Goal: Task Accomplishment & Management: Use online tool/utility

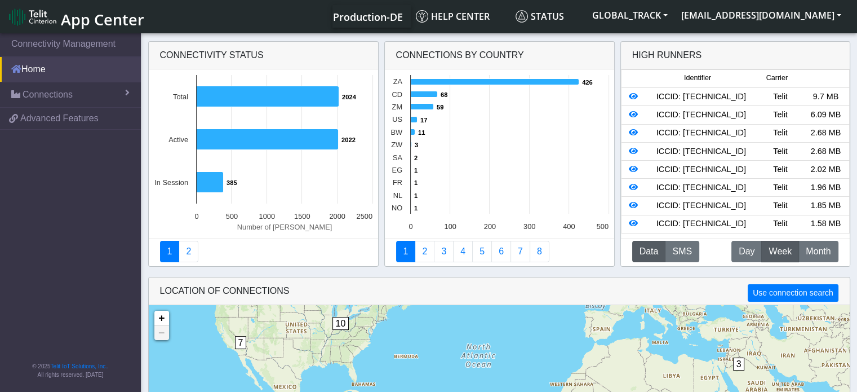
click at [88, 68] on link "Home" at bounding box center [70, 69] width 141 height 25
click at [92, 88] on link "Connections" at bounding box center [70, 94] width 141 height 25
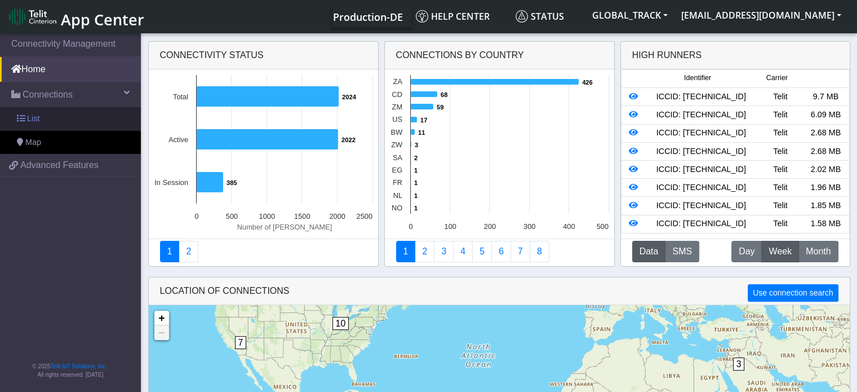
click at [81, 111] on link "List" at bounding box center [70, 119] width 141 height 24
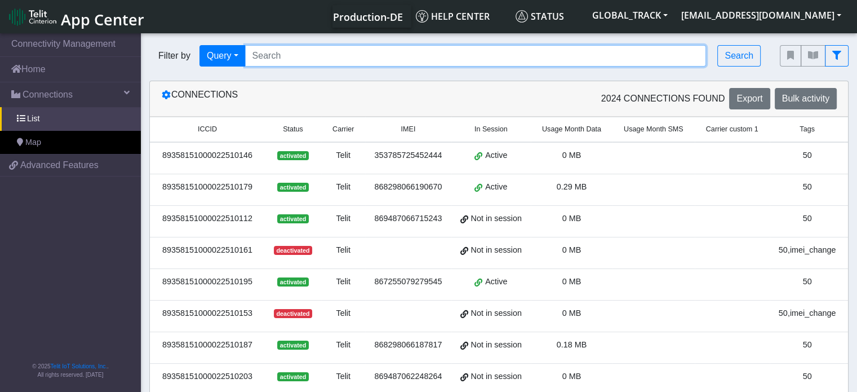
click at [290, 60] on input "Search..." at bounding box center [476, 55] width 462 height 21
type input "867255079280238"
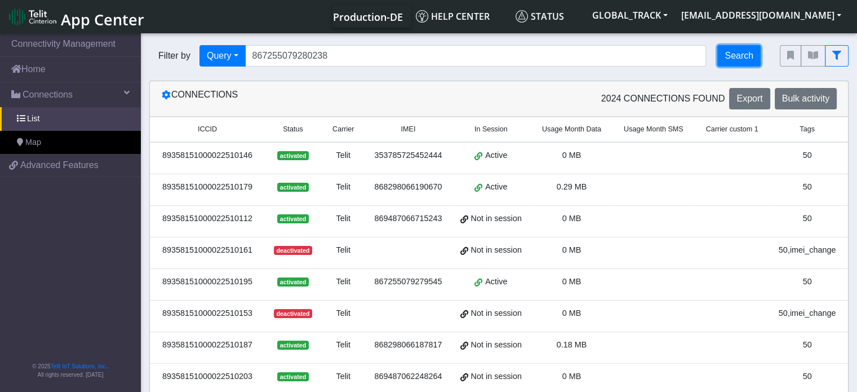
click at [748, 58] on button "Search" at bounding box center [738, 55] width 43 height 21
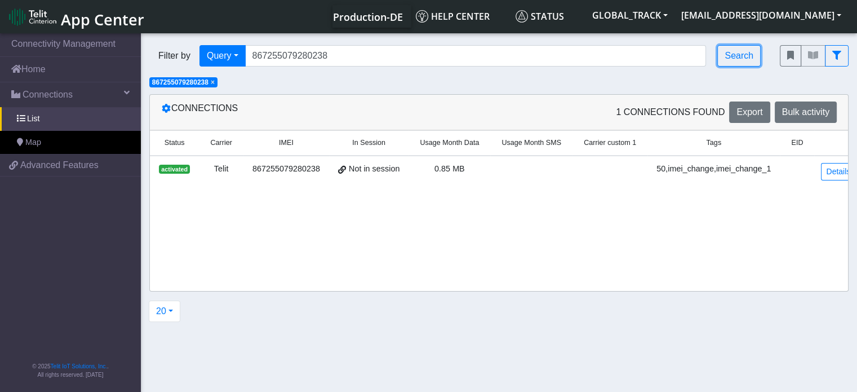
scroll to position [0, 115]
click at [821, 168] on link "Details" at bounding box center [838, 171] width 34 height 17
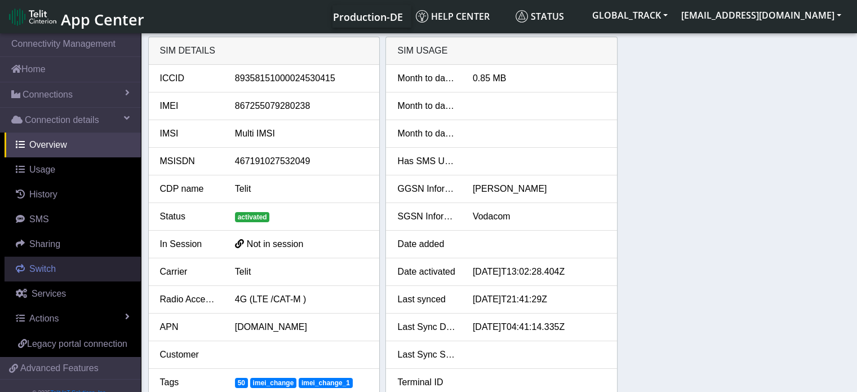
click at [92, 274] on link "Switch" at bounding box center [73, 268] width 136 height 25
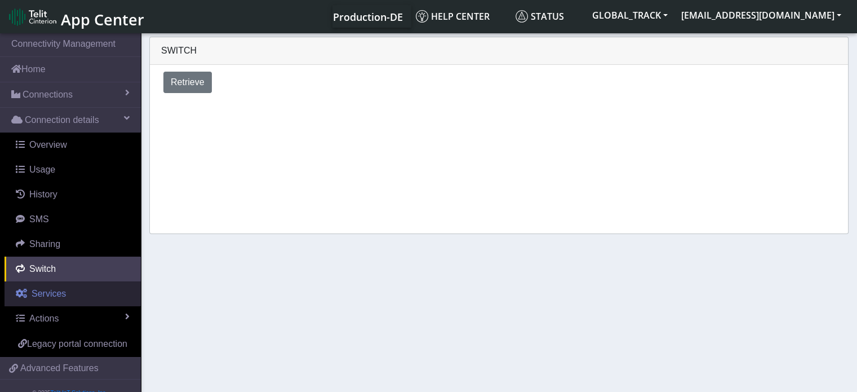
click at [92, 290] on link "Services" at bounding box center [73, 293] width 136 height 25
select select "2: 6"
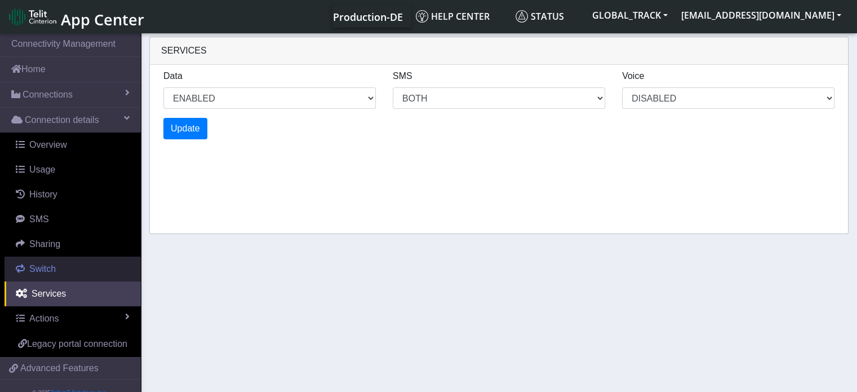
click at [92, 270] on link "Switch" at bounding box center [73, 268] width 136 height 25
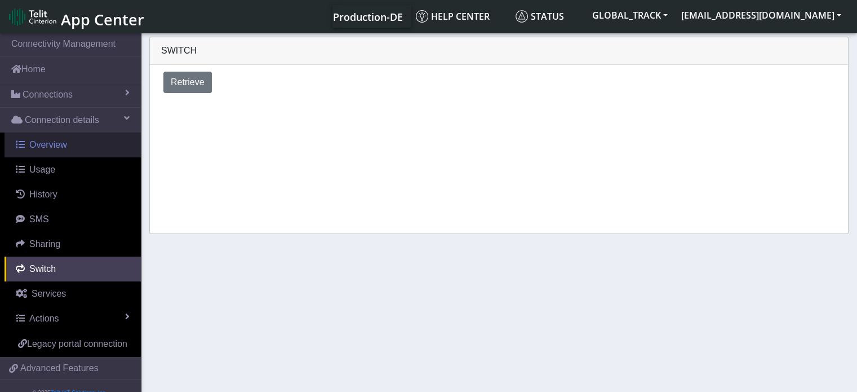
click at [85, 146] on link "Overview" at bounding box center [73, 144] width 136 height 25
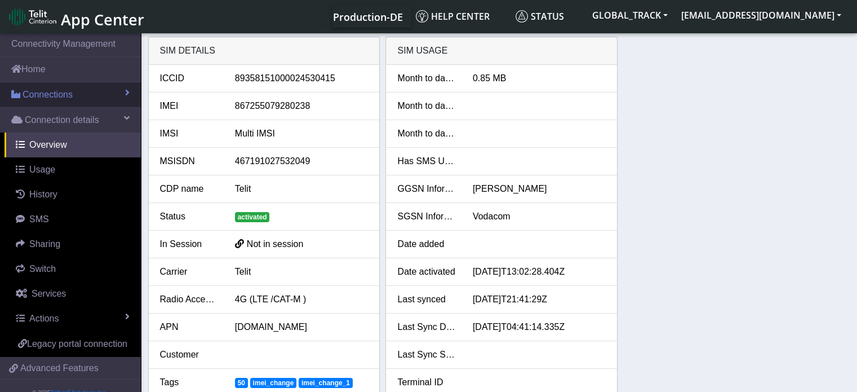
click at [101, 100] on link "Connections" at bounding box center [70, 94] width 141 height 25
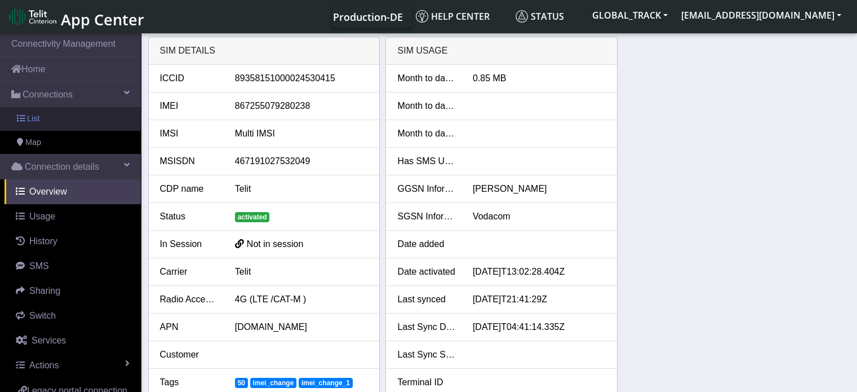
click at [98, 123] on link "List" at bounding box center [70, 119] width 141 height 24
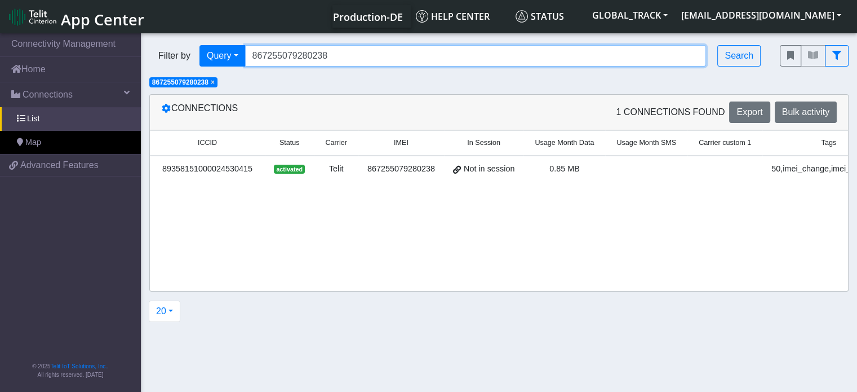
click at [337, 59] on input "867255079280238" at bounding box center [476, 55] width 462 height 21
click at [278, 58] on input "Search..." at bounding box center [476, 55] width 462 height 21
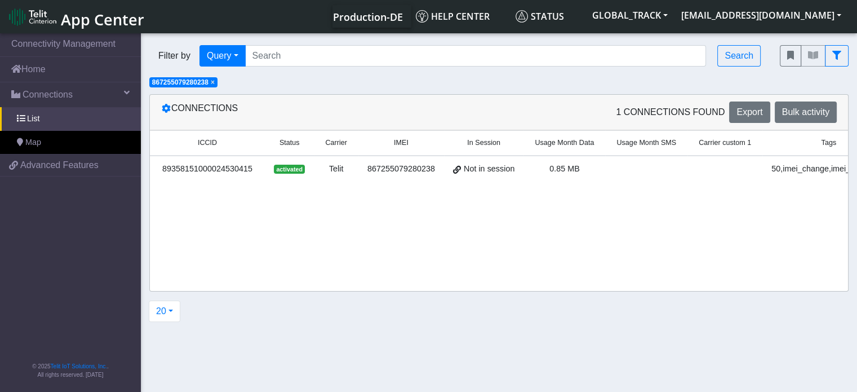
click at [215, 86] on span "×" at bounding box center [213, 82] width 4 height 8
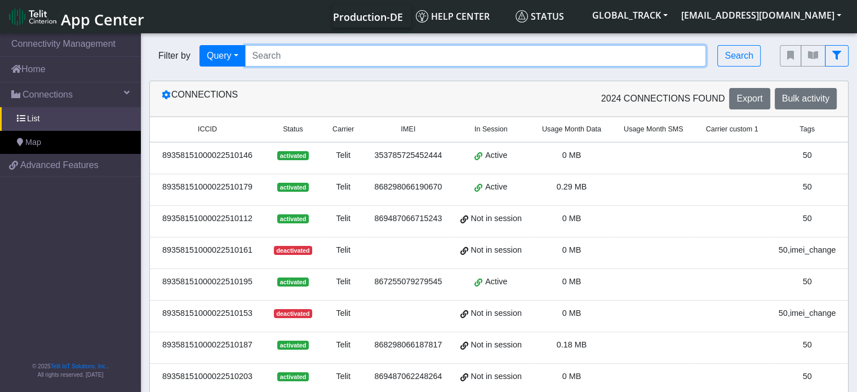
click at [281, 49] on input "Search..." at bounding box center [476, 55] width 462 height 21
type input "867255079280238"
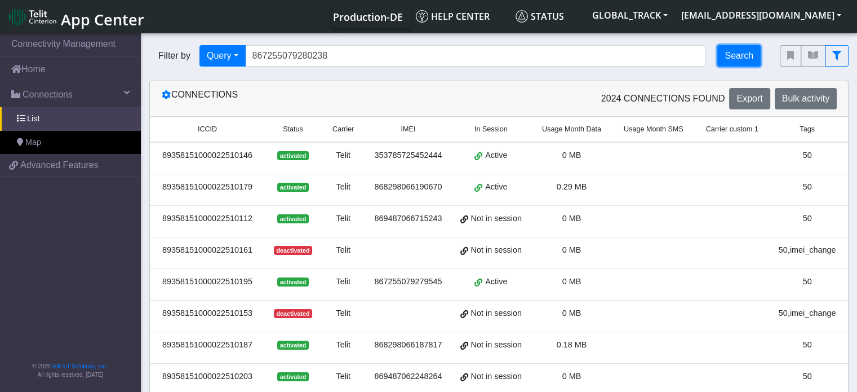
click at [732, 65] on button "Search" at bounding box center [738, 55] width 43 height 21
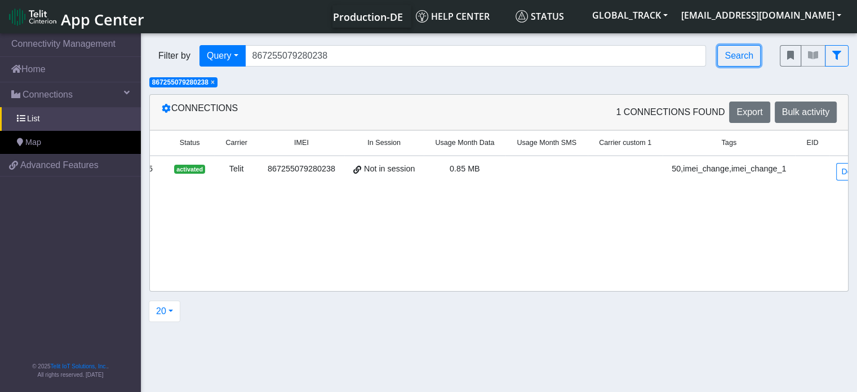
scroll to position [0, 115]
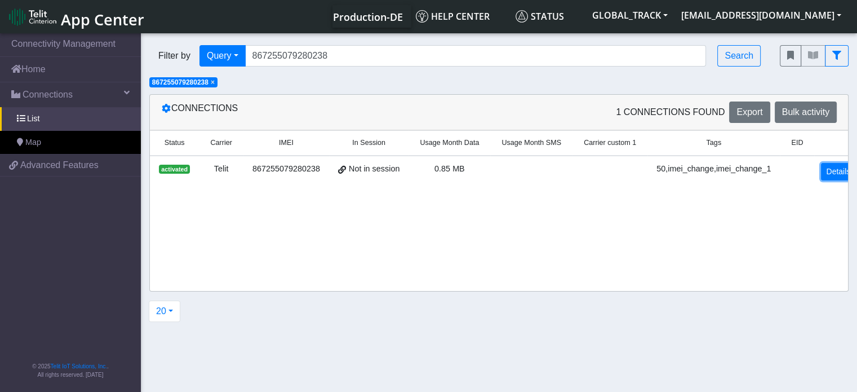
click at [821, 166] on link "Details" at bounding box center [838, 171] width 34 height 17
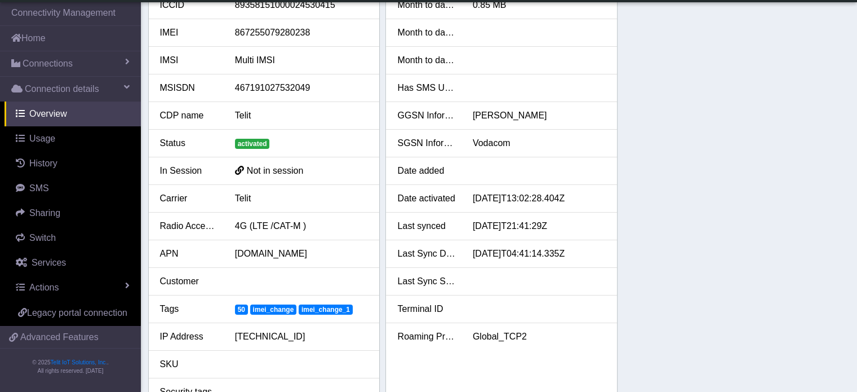
scroll to position [43, 0]
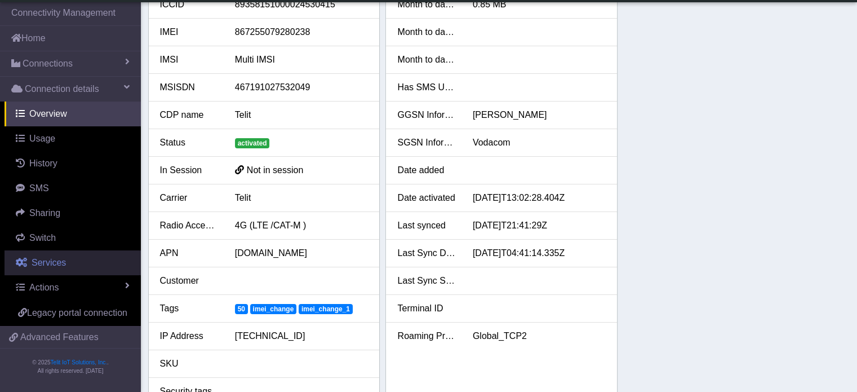
click at [69, 253] on link "Services" at bounding box center [73, 262] width 136 height 25
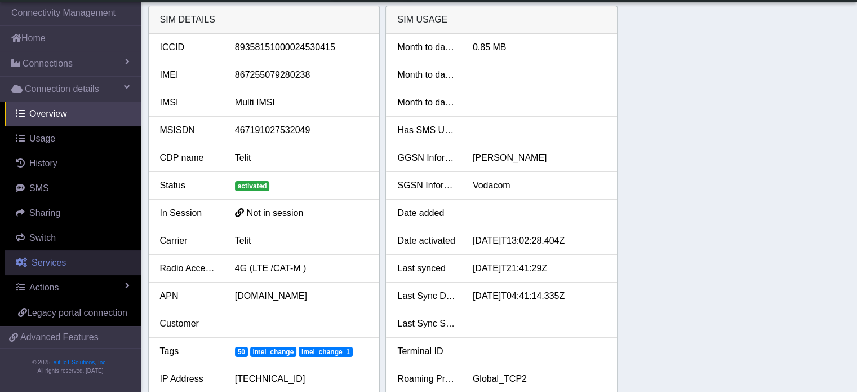
select select "2: 6"
